Goal: Use online tool/utility: Utilize a website feature to perform a specific function

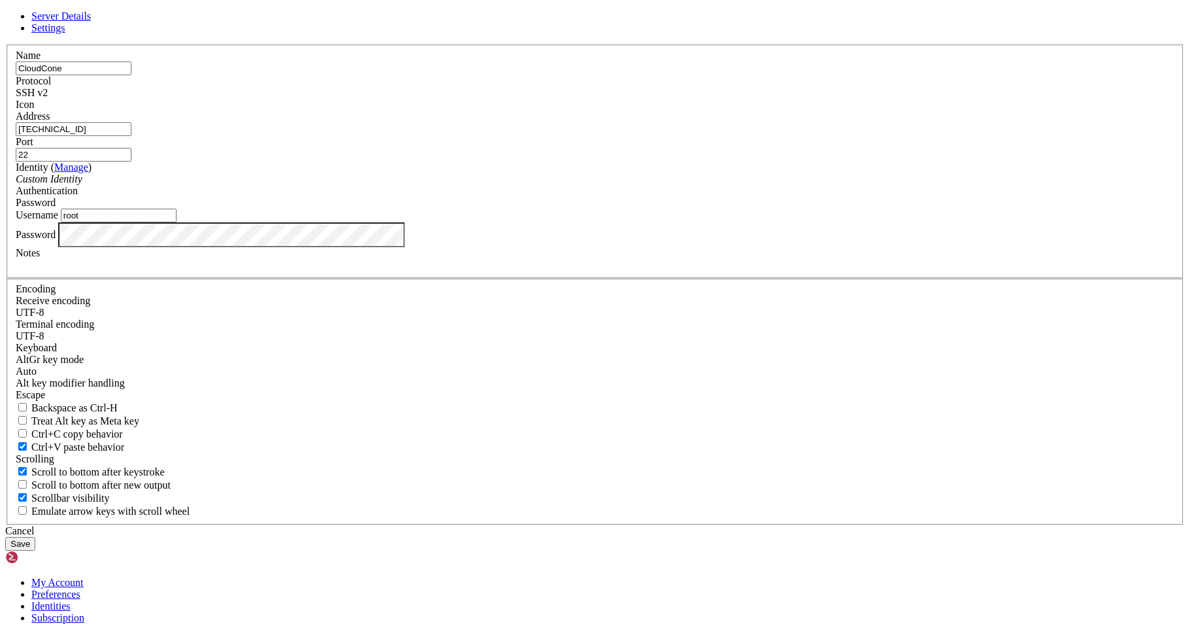
click at [35, 537] on button "Save" at bounding box center [20, 544] width 30 height 14
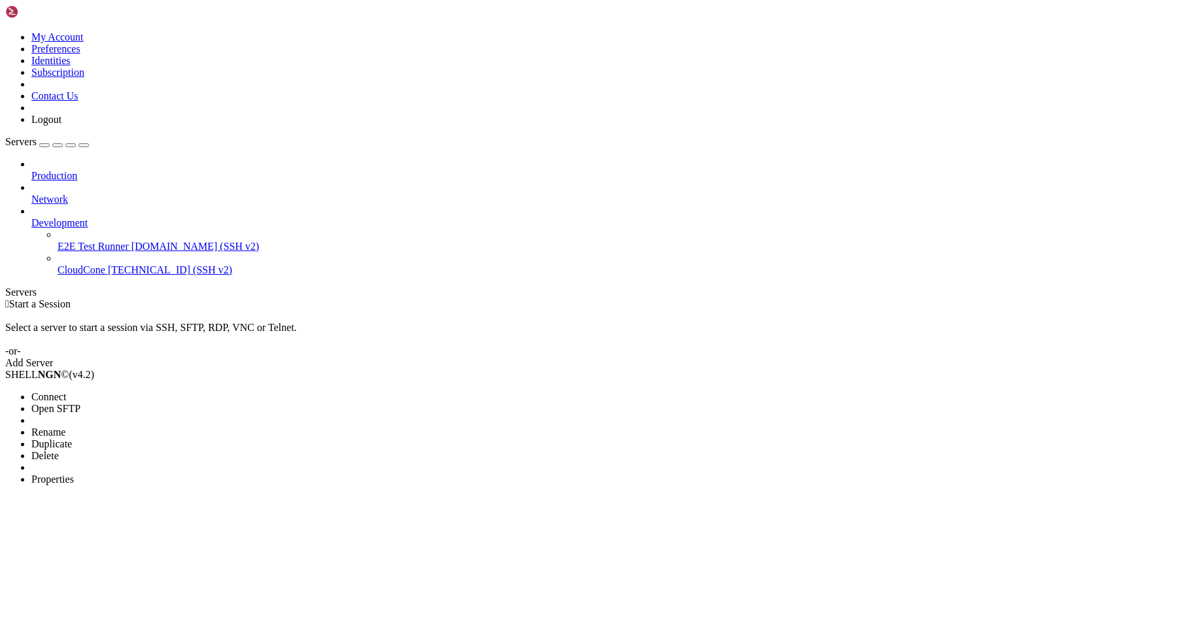
click at [66, 391] on span "Connect" at bounding box center [48, 396] width 35 height 11
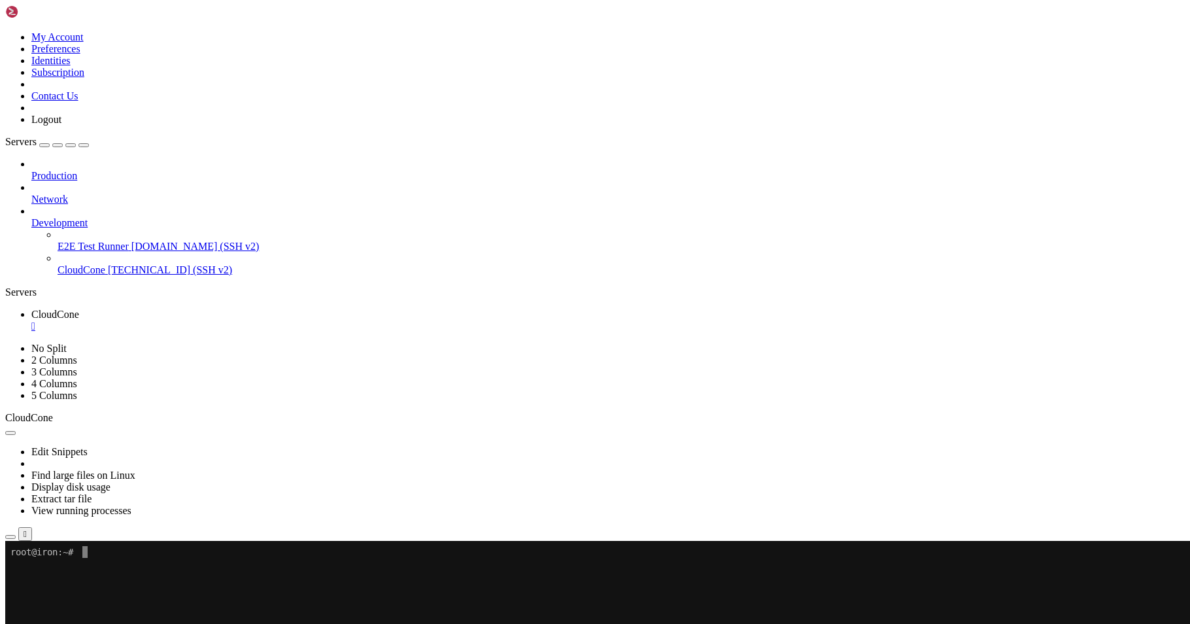
click at [84, 145] on icon "button" at bounding box center [84, 145] width 0 height 0
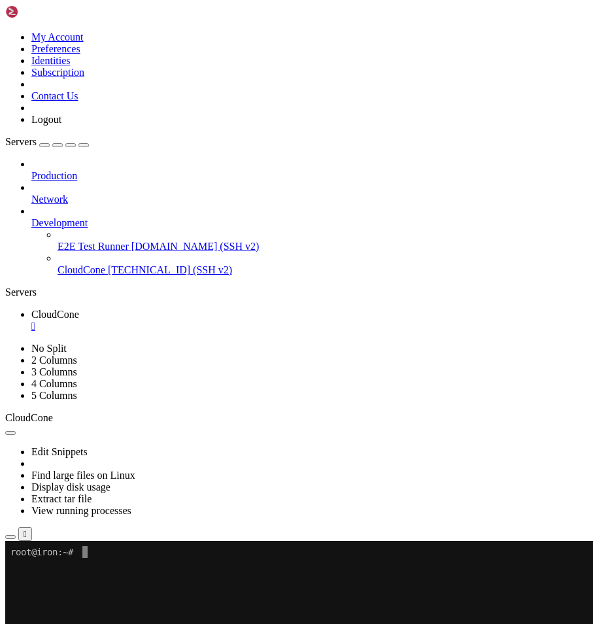
click at [156, 597] on x-row at bounding box center [290, 599] width 561 height 12
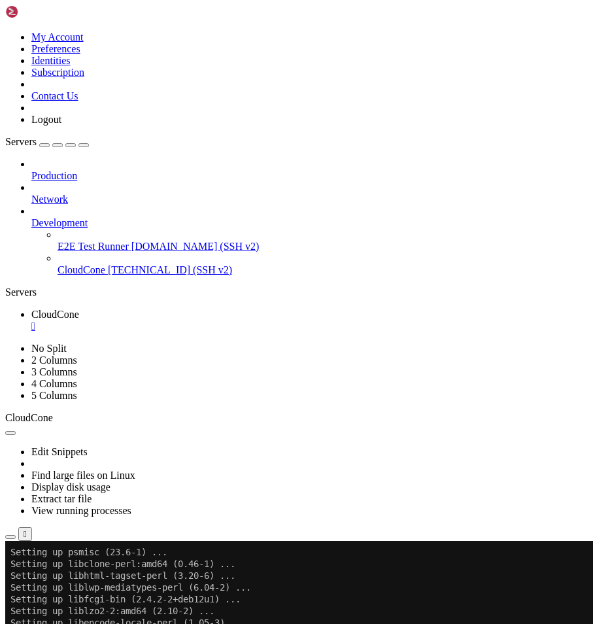
scroll to position [3236, 0]
drag, startPoint x: 102, startPoint y: 1050, endPoint x: 113, endPoint y: 1037, distance: 16.7
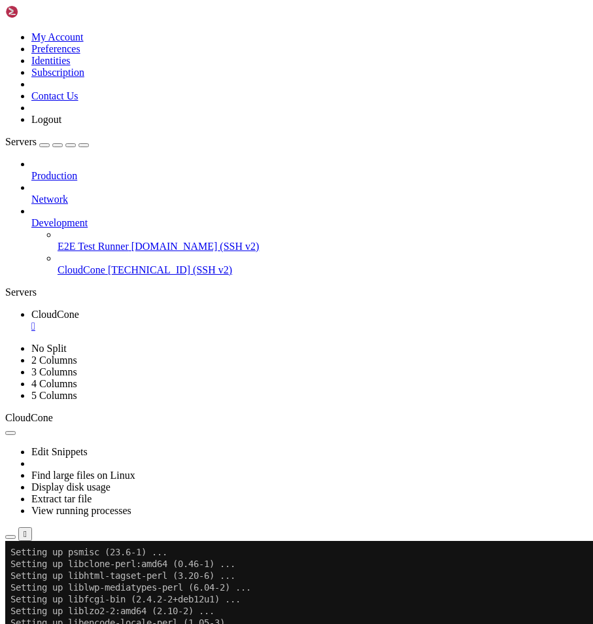
scroll to position [3271, 0]
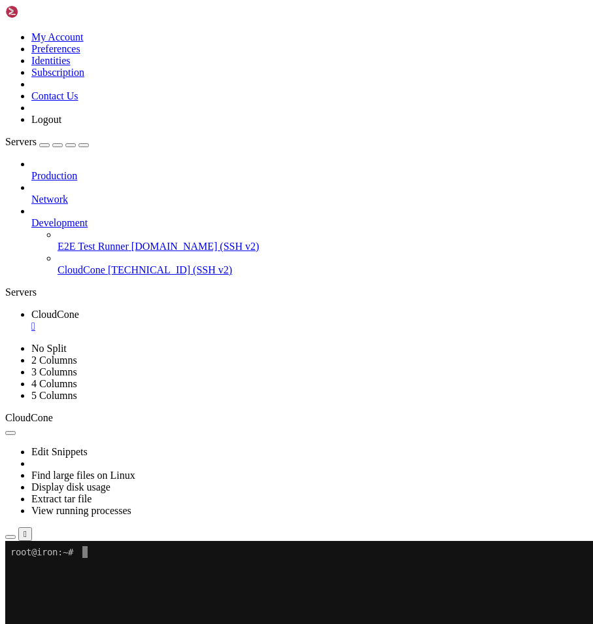
drag, startPoint x: 226, startPoint y: 637, endPoint x: 216, endPoint y: 583, distance: 54.6
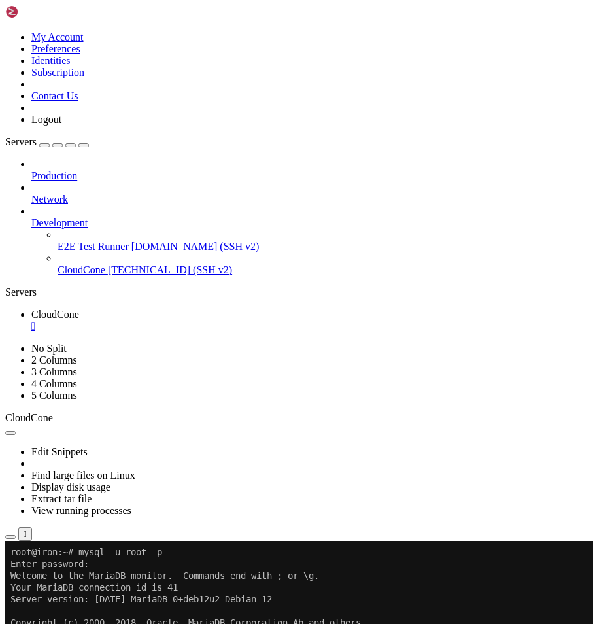
drag, startPoint x: 157, startPoint y: 762, endPoint x: 156, endPoint y: 739, distance: 23.5
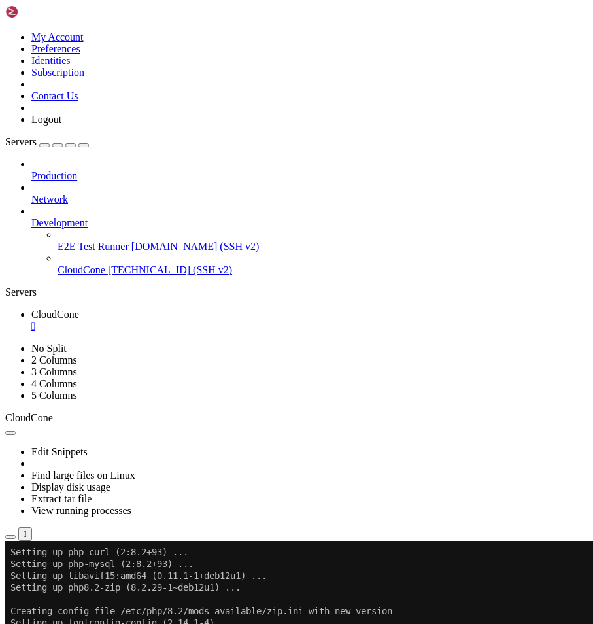
scroll to position [3753, 0]
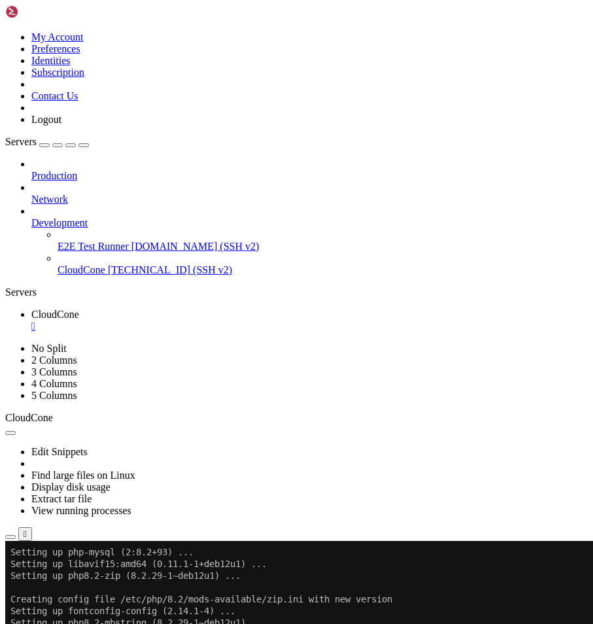
click at [10, 541] on div at bounding box center [7, 541] width 5 height 0
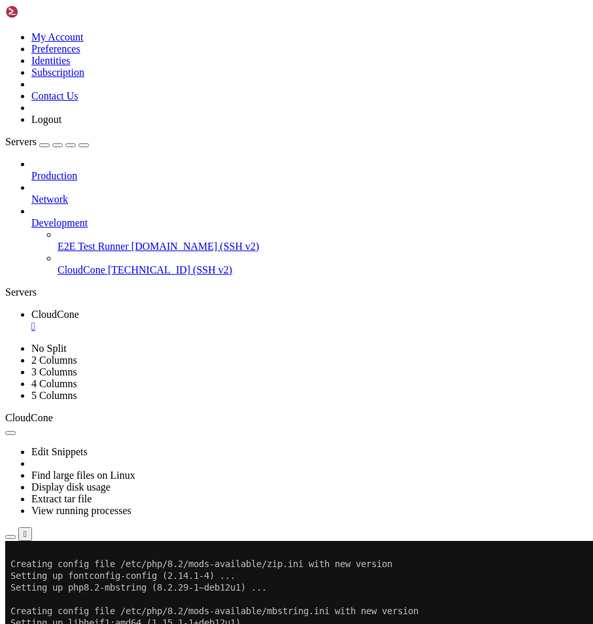
scroll to position [3789, 0]
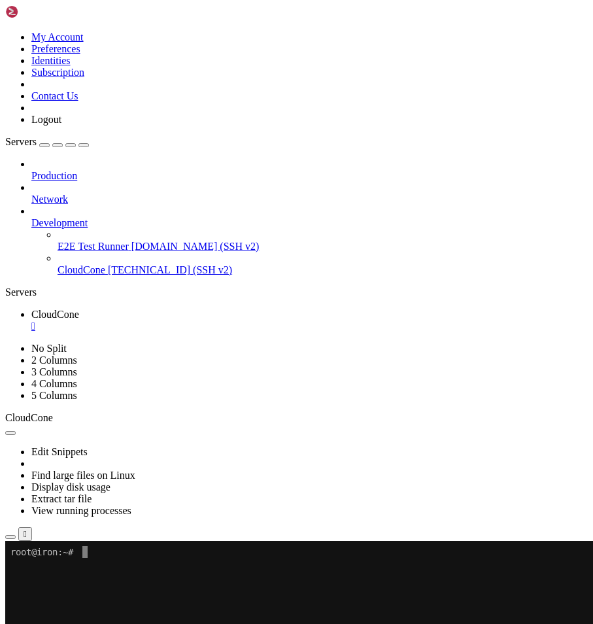
scroll to position [0, 0]
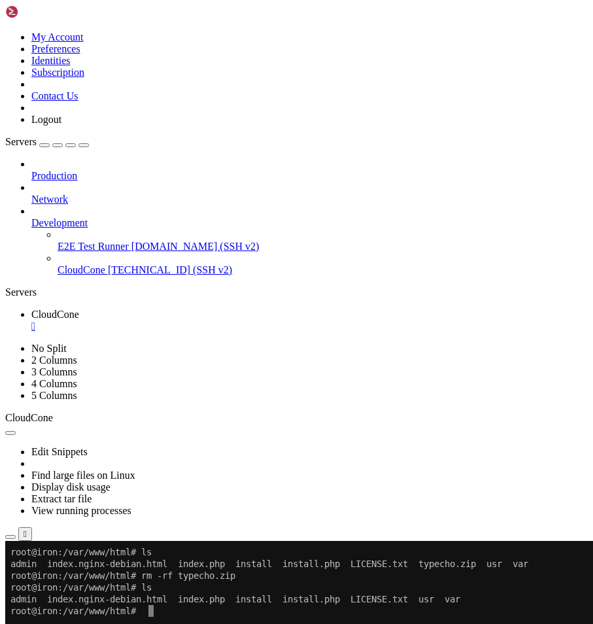
drag, startPoint x: 203, startPoint y: 675, endPoint x: 212, endPoint y: 614, distance: 61.4
drag, startPoint x: 196, startPoint y: 660, endPoint x: 162, endPoint y: 612, distance: 58.1
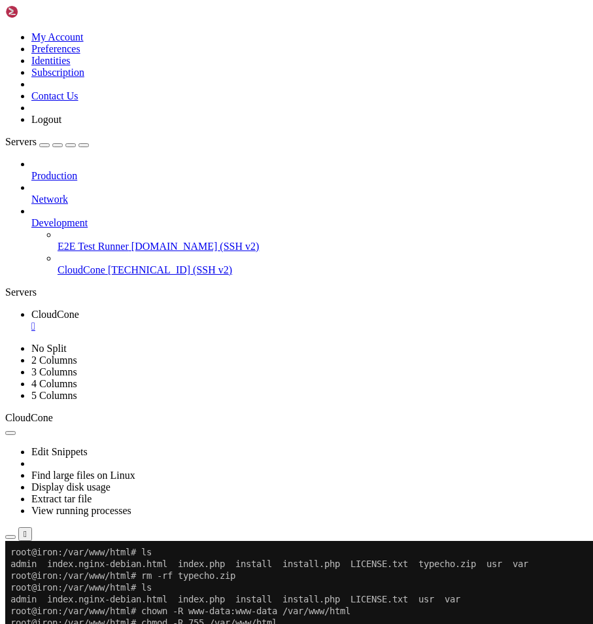
drag, startPoint x: 220, startPoint y: 662, endPoint x: 170, endPoint y: 641, distance: 54.5
drag, startPoint x: 191, startPoint y: 680, endPoint x: 166, endPoint y: 639, distance: 48.1
paste textarea "chmod -R 777 /var/www/html/usr/uploads"
type textarea "chmod -R 777 /var/www/html/usr/uploads"
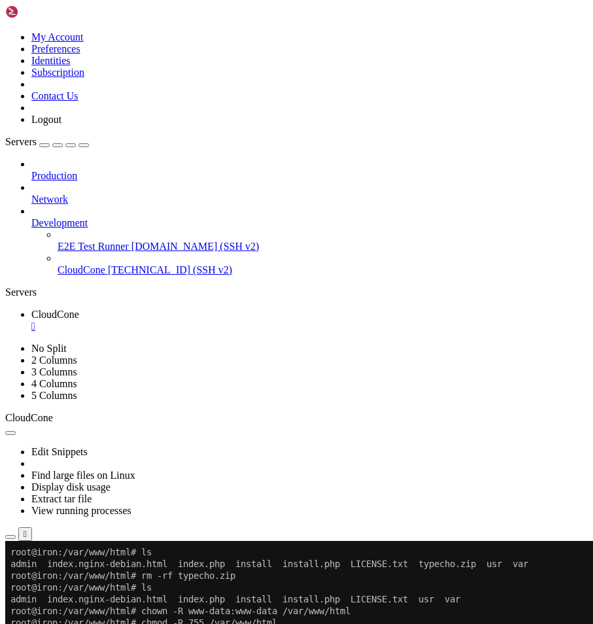
drag, startPoint x: 164, startPoint y: 687, endPoint x: 190, endPoint y: 654, distance: 42.4
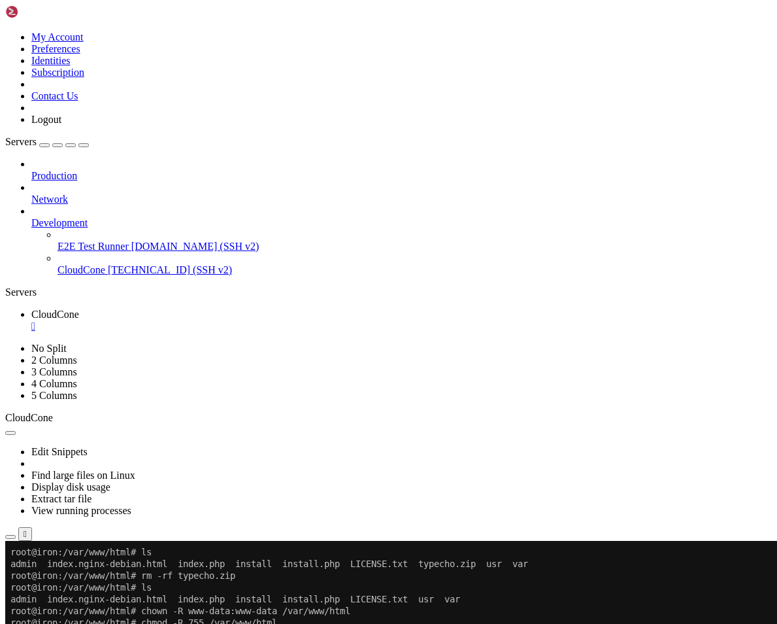
drag, startPoint x: 254, startPoint y: 720, endPoint x: 234, endPoint y: 714, distance: 21.1
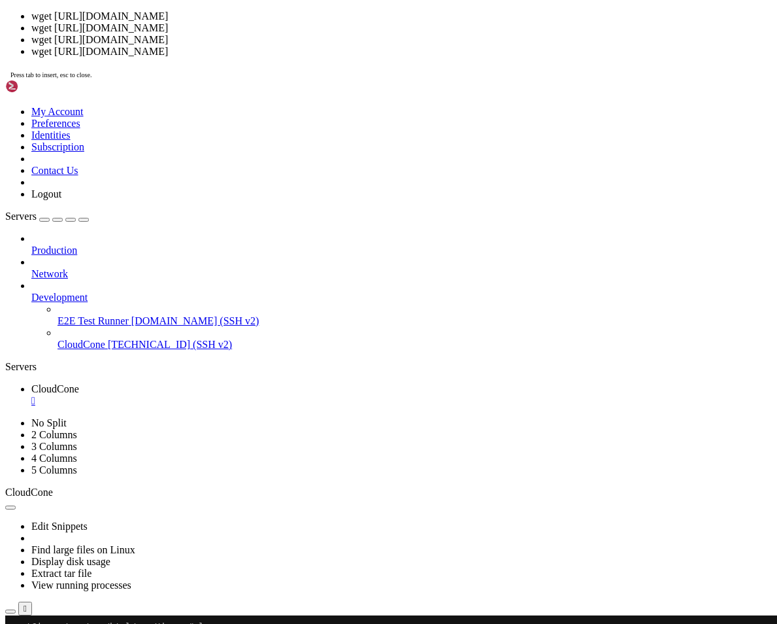
drag, startPoint x: 275, startPoint y: 655, endPoint x: 246, endPoint y: 648, distance: 29.5
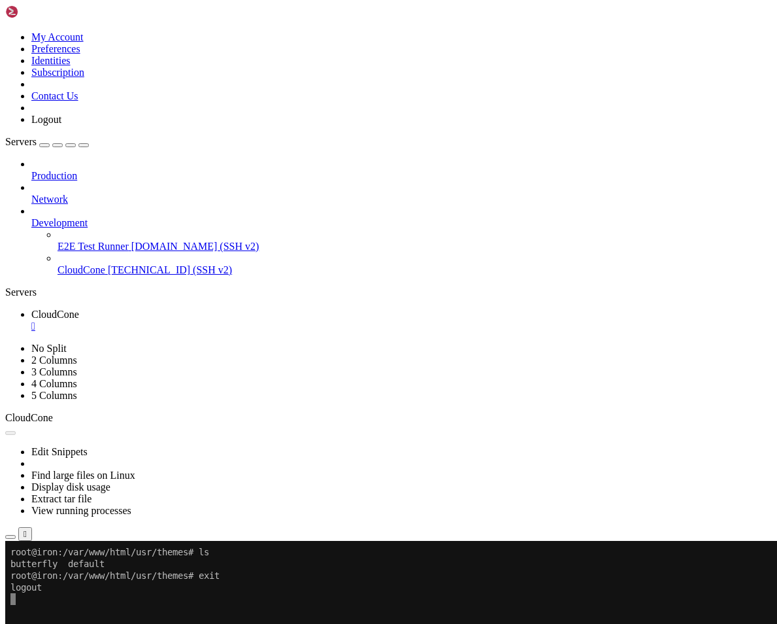
click at [95, 309] on link "CloudCone " at bounding box center [401, 321] width 741 height 24
click at [97, 320] on div "" at bounding box center [401, 326] width 741 height 12
